Goal: Task Accomplishment & Management: Use online tool/utility

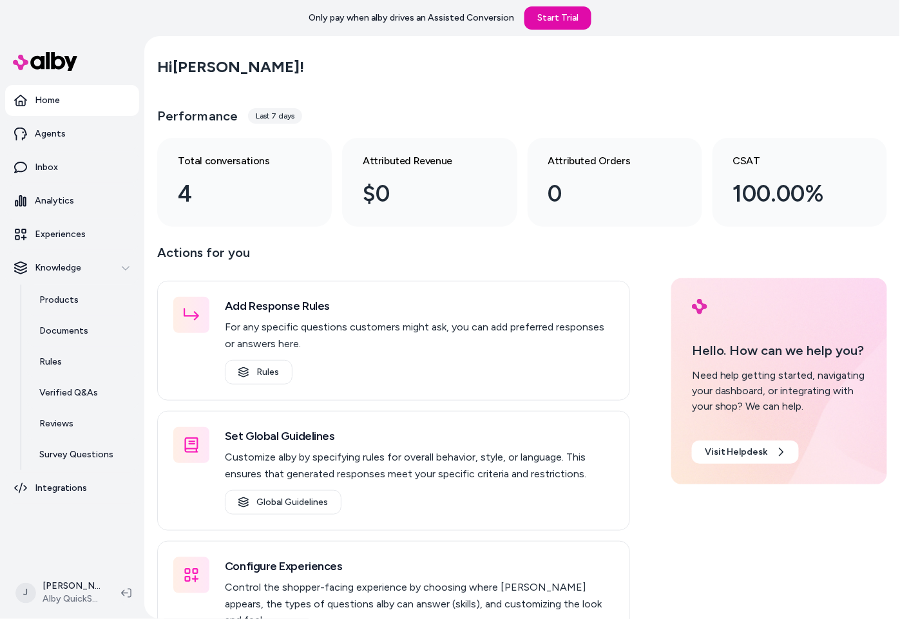
click at [155, 322] on main "Hi Jackie ! Performance Last 7 days Total conversations 4 Attributed Revenue $0…" at bounding box center [522, 363] width 756 height 655
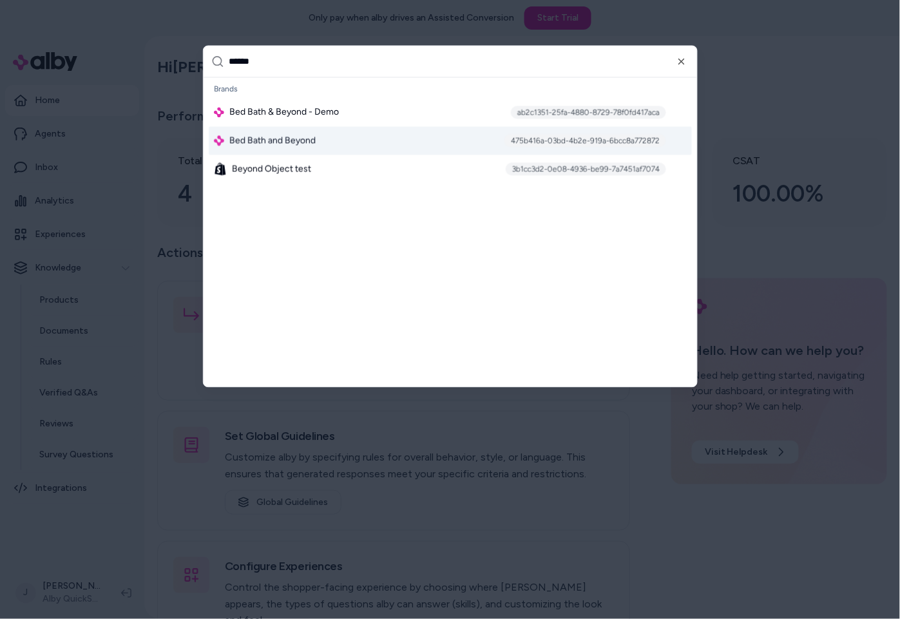
type input "******"
click at [298, 139] on span "Bed Bath and Beyond" at bounding box center [272, 141] width 86 height 13
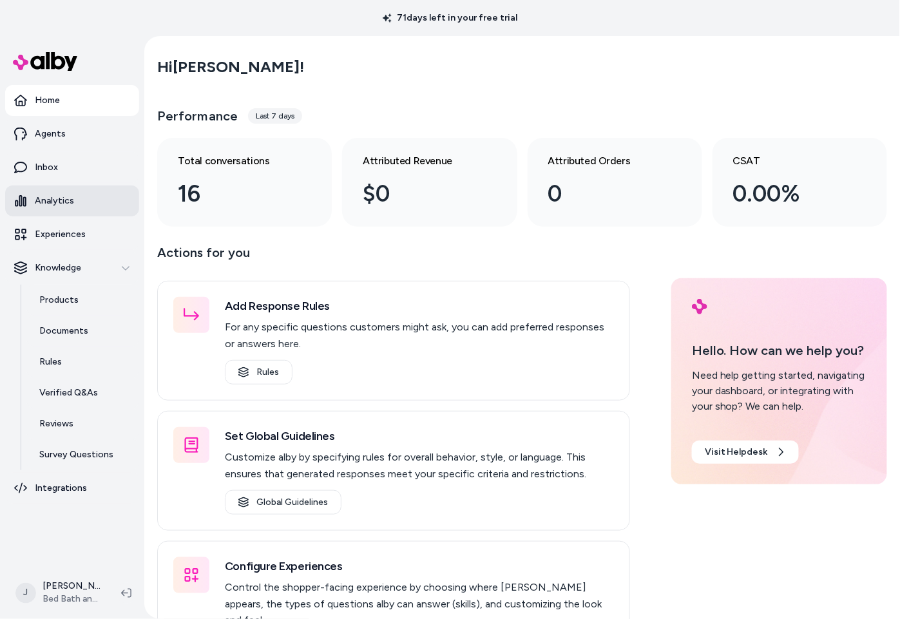
click at [51, 197] on p "Analytics" at bounding box center [54, 201] width 39 height 13
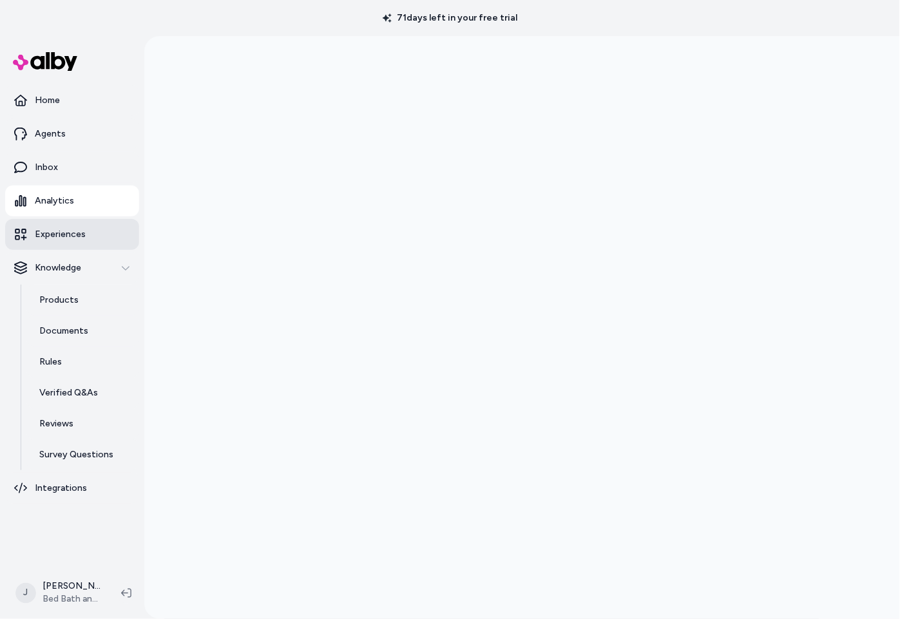
click at [69, 233] on p "Experiences" at bounding box center [60, 234] width 51 height 13
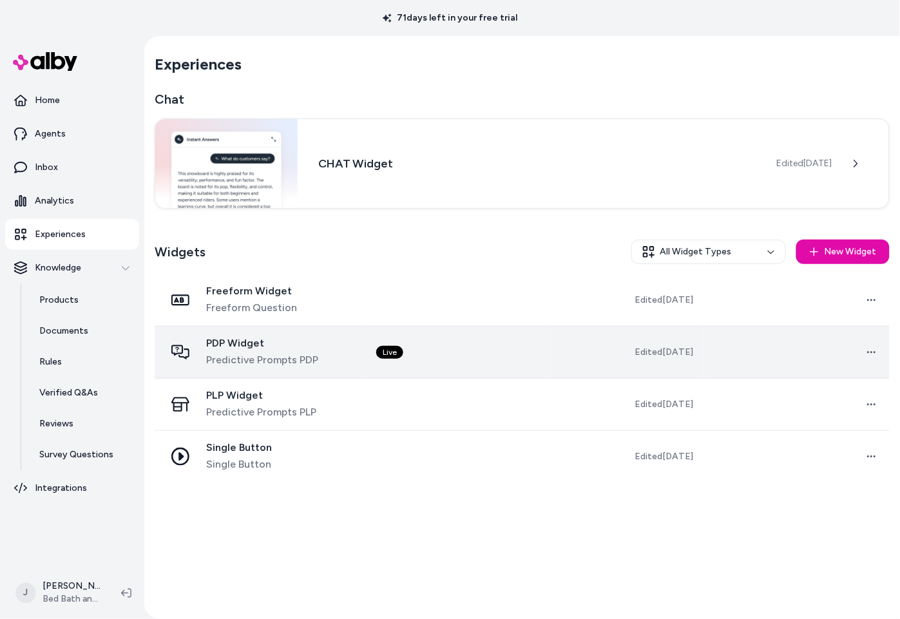
click at [452, 363] on td "Live" at bounding box center [459, 353] width 186 height 52
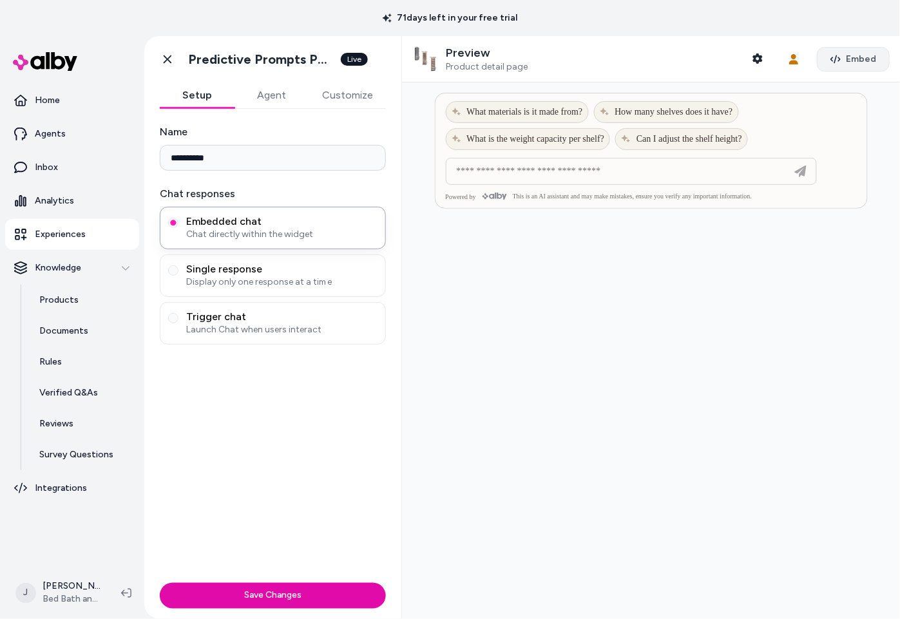
click at [853, 55] on span "Embed" at bounding box center [861, 59] width 30 height 13
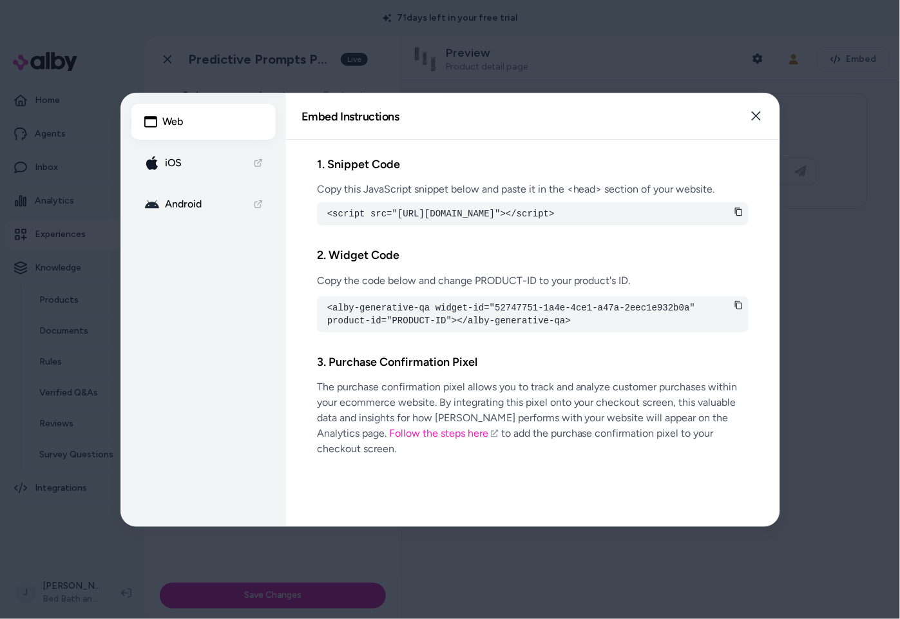
drag, startPoint x: 527, startPoint y: 229, endPoint x: 312, endPoint y: 211, distance: 215.3
click at [312, 211] on div "1. Snippet Code Copy this JavaScript snippet below and paste it in the <head> s…" at bounding box center [533, 333] width 494 height 387
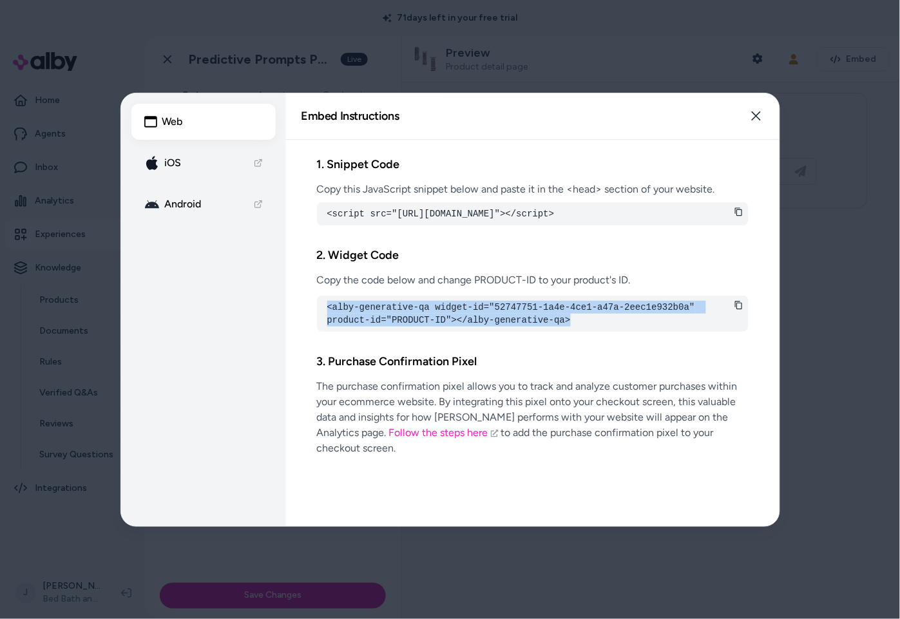
drag, startPoint x: 566, startPoint y: 340, endPoint x: 291, endPoint y: 312, distance: 276.6
click at [291, 312] on div "1. Snippet Code Copy this JavaScript snippet below and paste it in the <head> s…" at bounding box center [533, 333] width 494 height 387
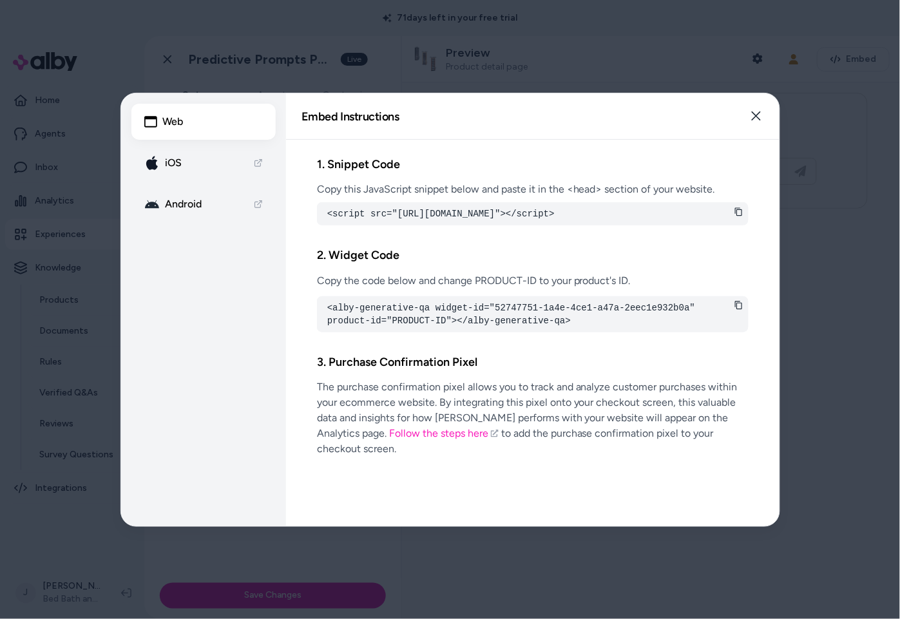
drag, startPoint x: 739, startPoint y: 41, endPoint x: 674, endPoint y: 45, distance: 65.2
click at [739, 41] on div at bounding box center [450, 309] width 900 height 619
